Goal: Information Seeking & Learning: Understand process/instructions

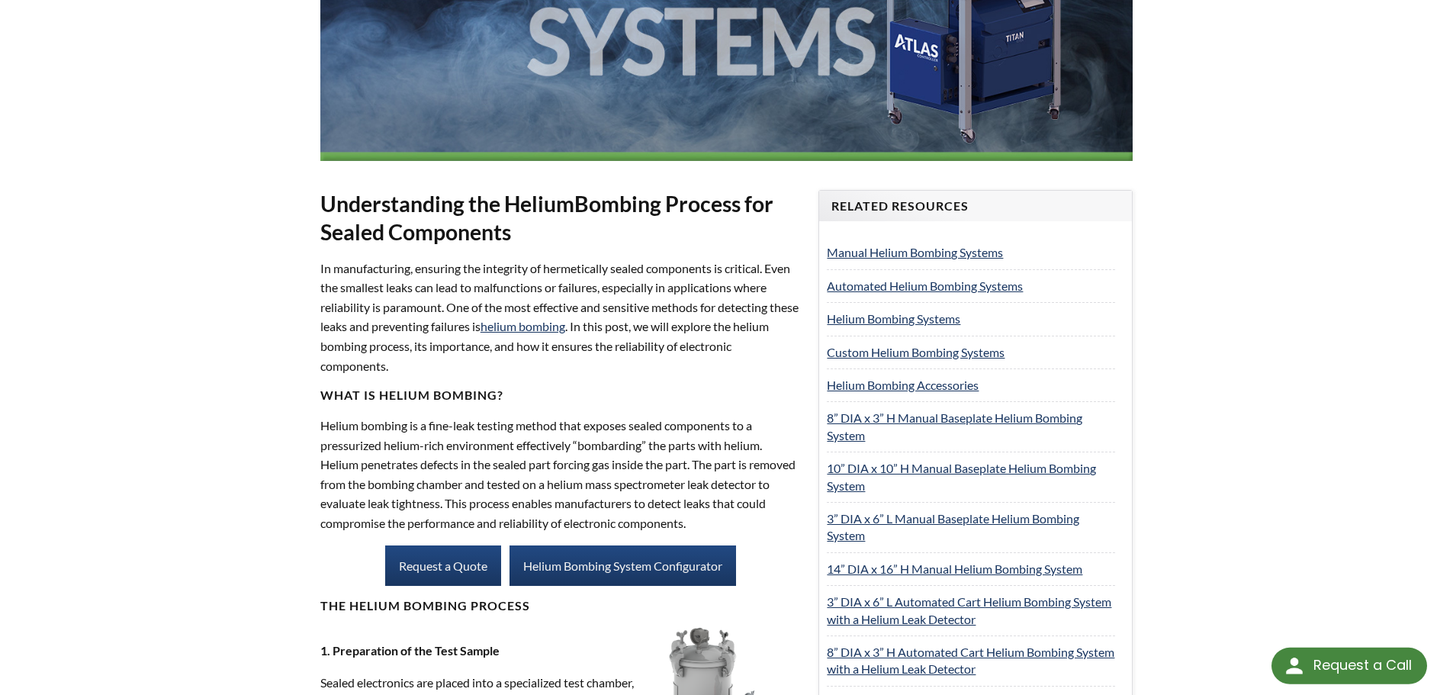
select select "Language Translate Widget"
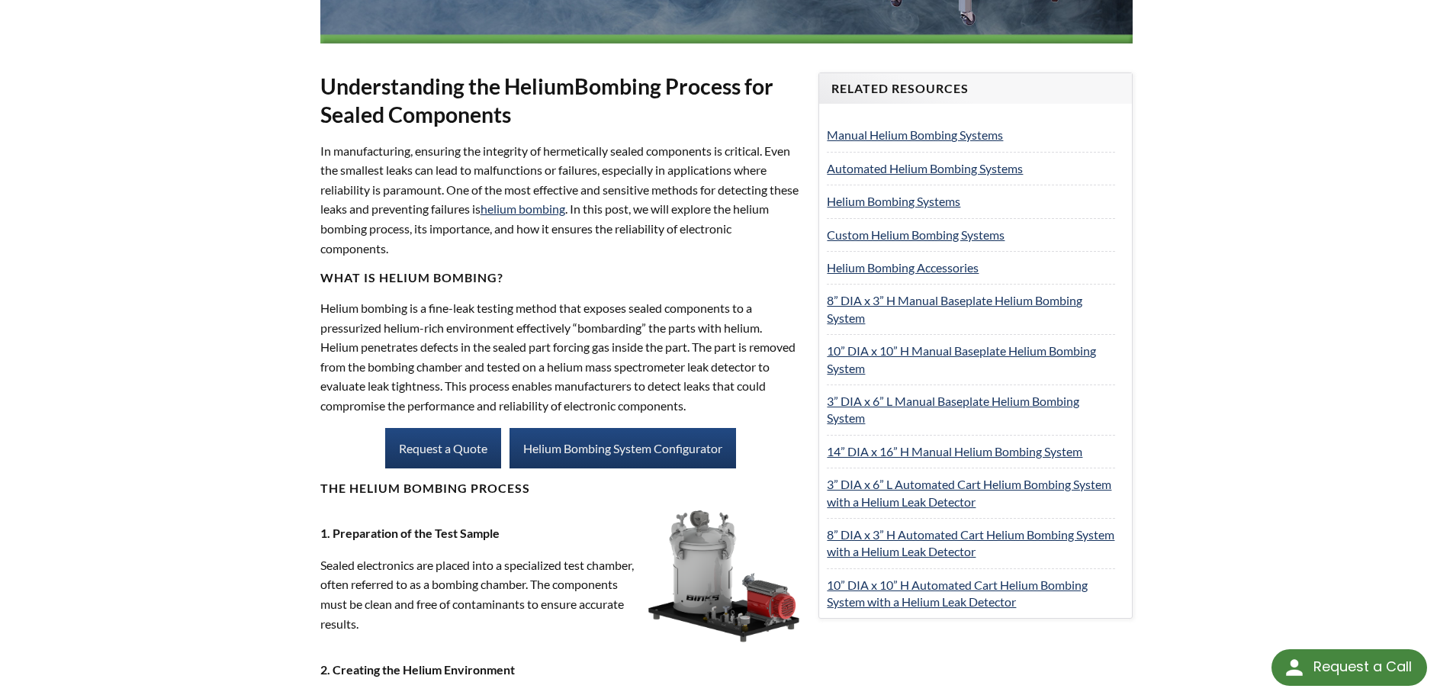
scroll to position [763, 0]
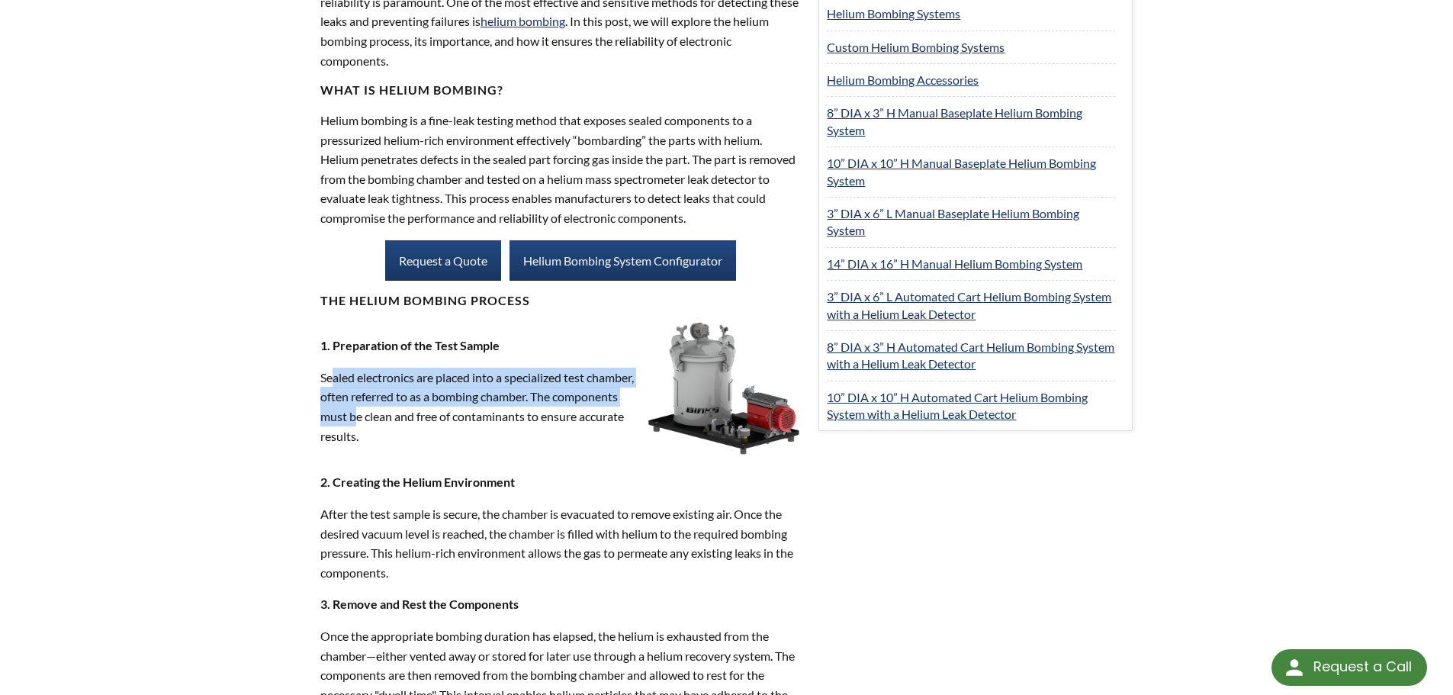
drag, startPoint x: 334, startPoint y: 371, endPoint x: 427, endPoint y: 414, distance: 102.7
click at [427, 414] on p "Sealed electronics are placed into a specialized test chamber, often referred t…" at bounding box center [480, 407] width 320 height 78
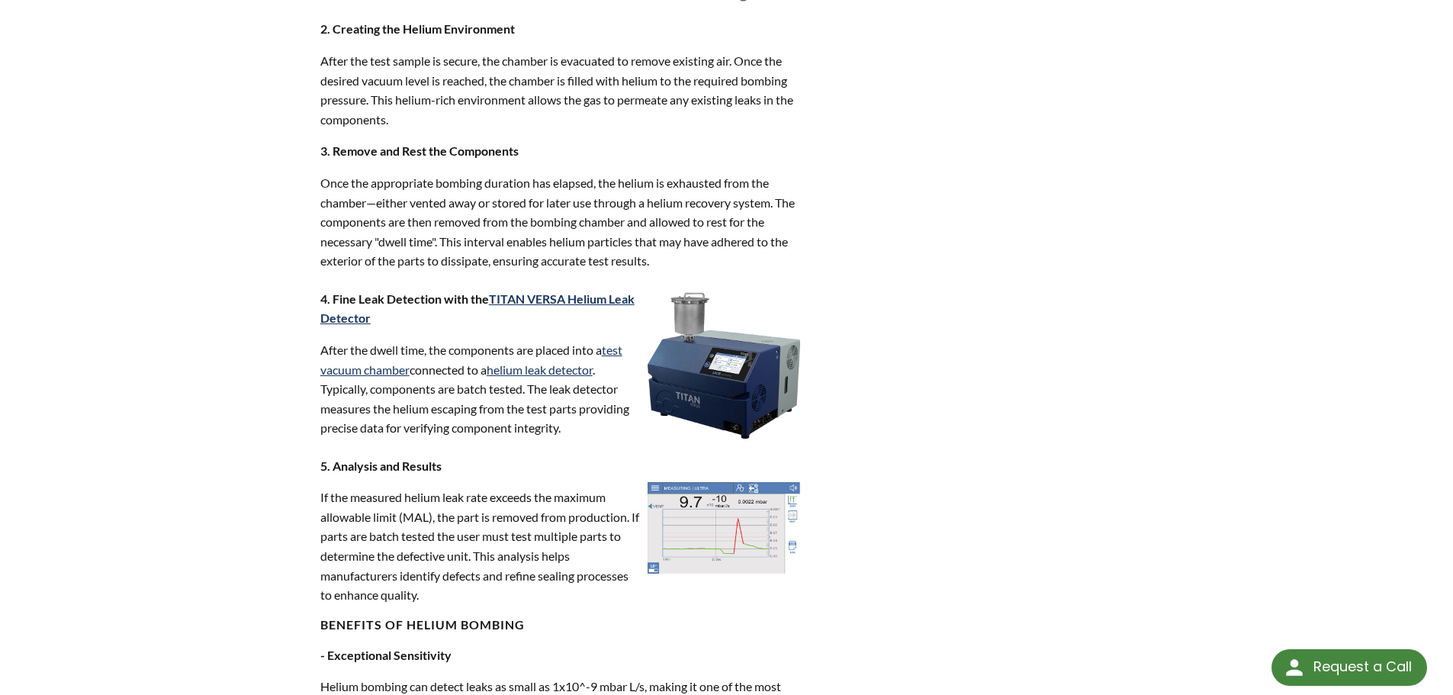
scroll to position [1220, 0]
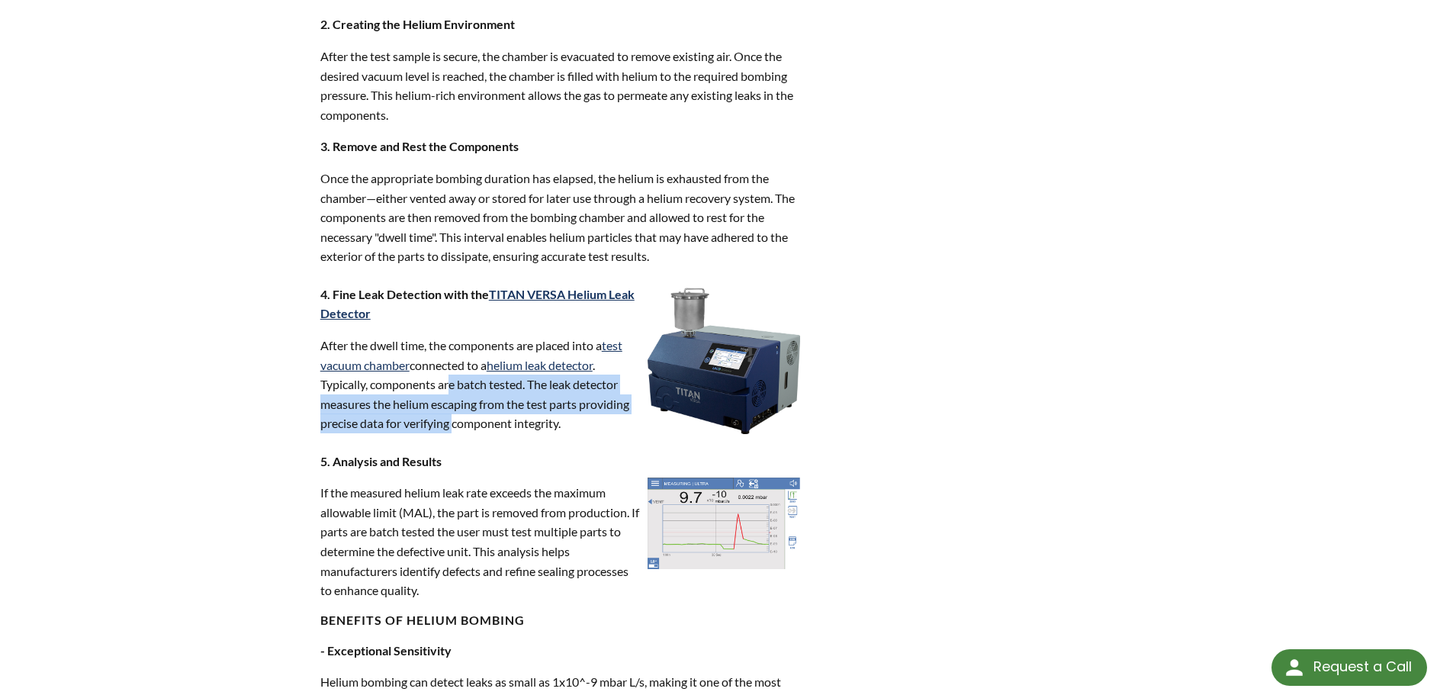
drag, startPoint x: 451, startPoint y: 390, endPoint x: 457, endPoint y: 420, distance: 31.1
click at [457, 420] on p "After the dwell time, the components are placed into a test vacuum chamber conn…" at bounding box center [480, 385] width 320 height 98
drag, startPoint x: 468, startPoint y: 391, endPoint x: 481, endPoint y: 417, distance: 29.7
click at [481, 417] on p "After the dwell time, the components are placed into a test vacuum chamber conn…" at bounding box center [480, 385] width 320 height 98
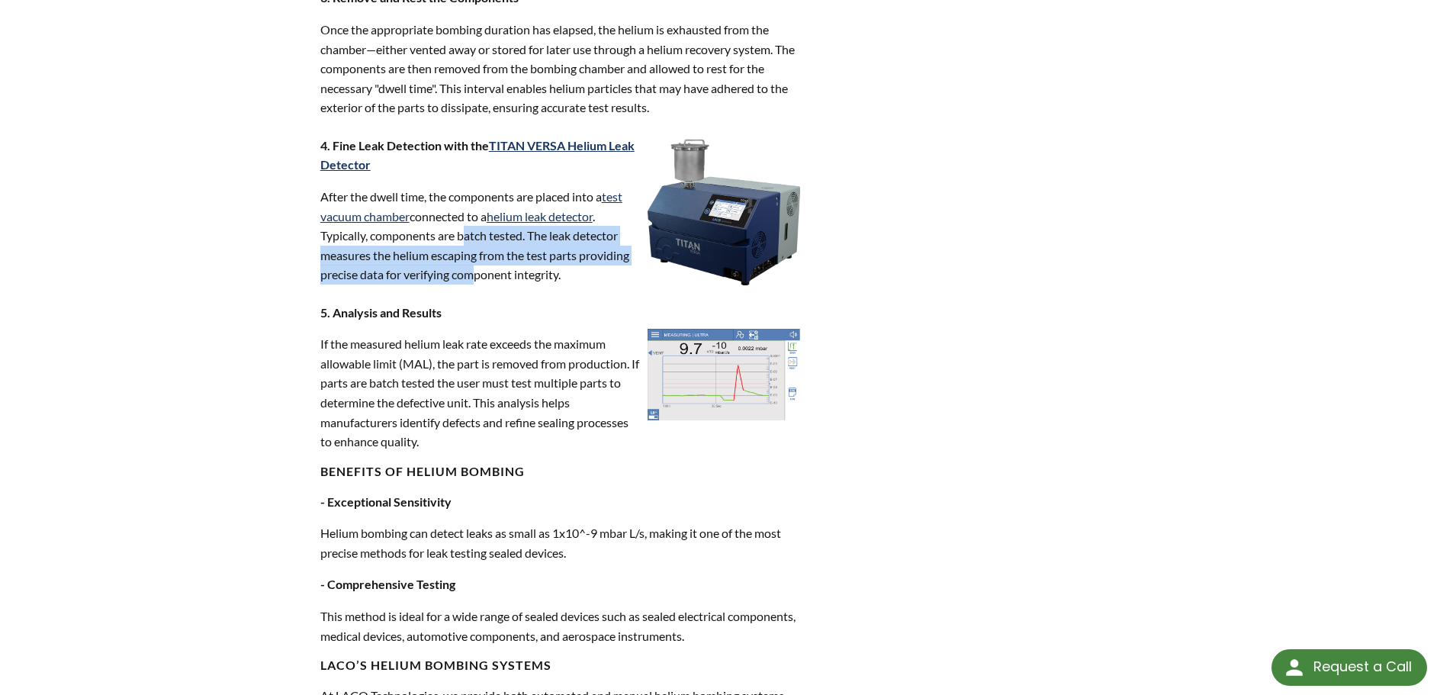
scroll to position [1373, 0]
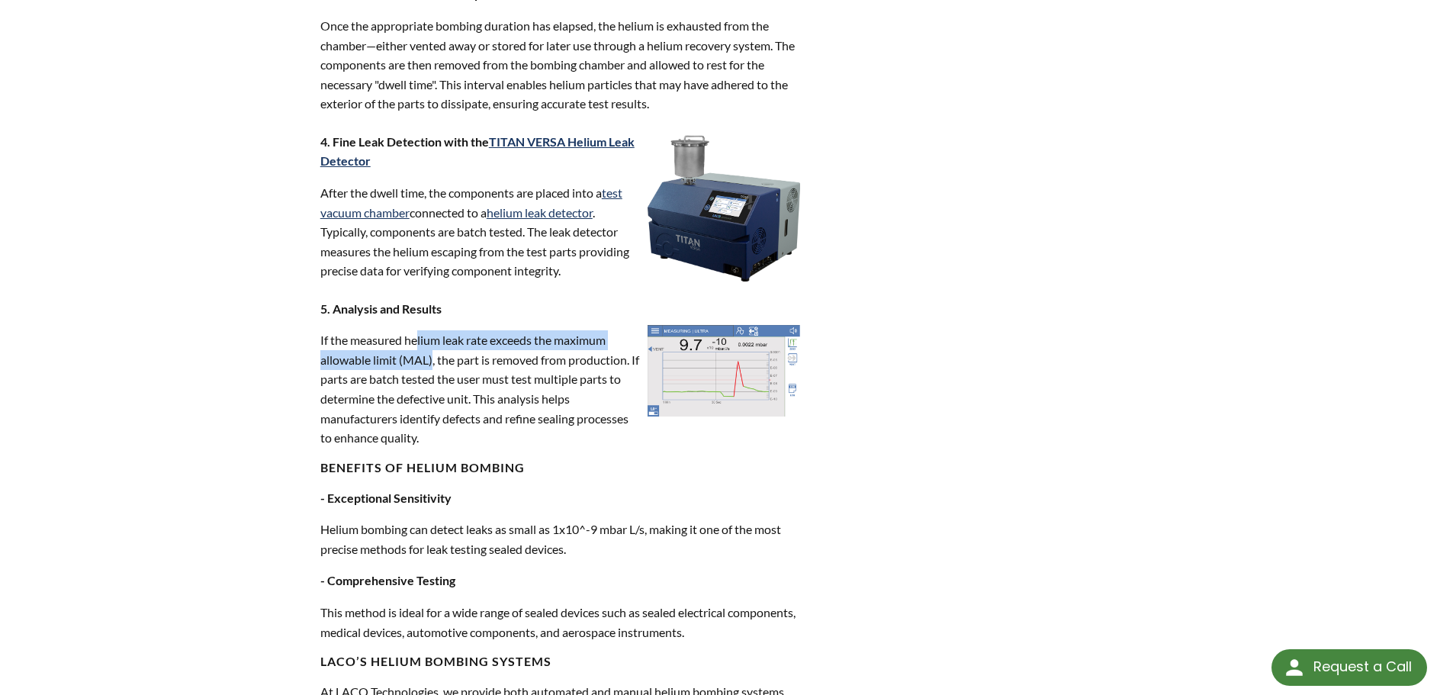
drag, startPoint x: 419, startPoint y: 334, endPoint x: 433, endPoint y: 355, distance: 25.4
click at [433, 355] on p "If the measured helium leak rate exceeds the maximum allowable limit (MAL), the…" at bounding box center [480, 388] width 320 height 117
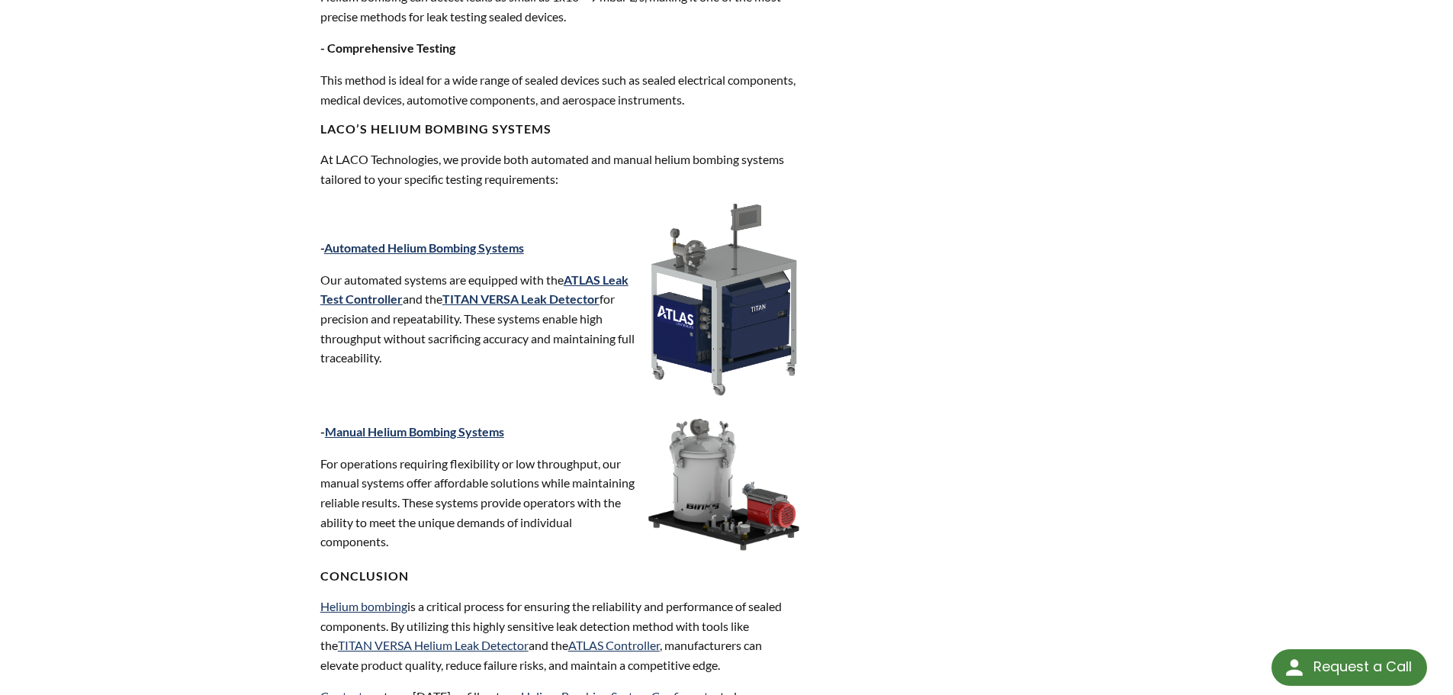
scroll to position [1907, 0]
